Goal: Task Accomplishment & Management: Complete application form

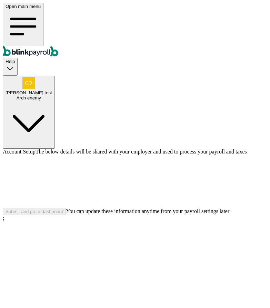
click at [52, 90] on span "Branko test" at bounding box center [29, 92] width 46 height 5
